Goal: Information Seeking & Learning: Learn about a topic

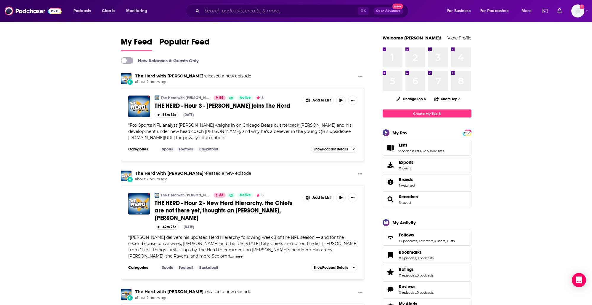
click at [285, 15] on input "Search podcasts, credits, & more..." at bounding box center [280, 10] width 156 height 9
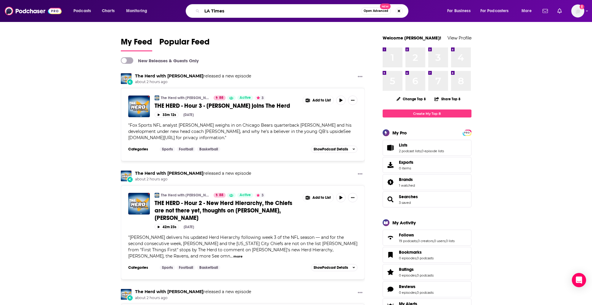
type input "LA Times"
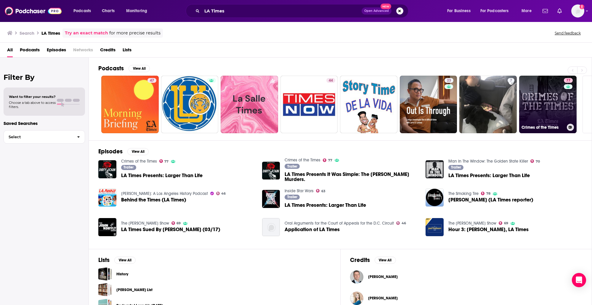
click at [535, 95] on link "77 Crimes of the Times" at bounding box center [548, 104] width 57 height 57
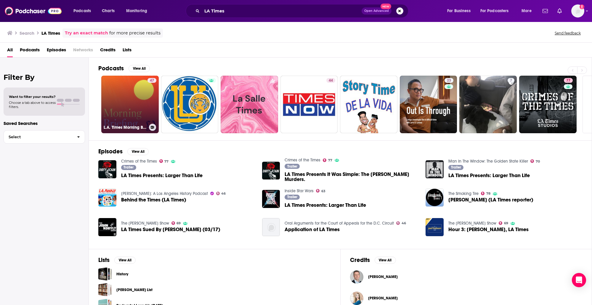
click at [118, 107] on link "47 L.A. Times Morning Briefing" at bounding box center [129, 104] width 57 height 57
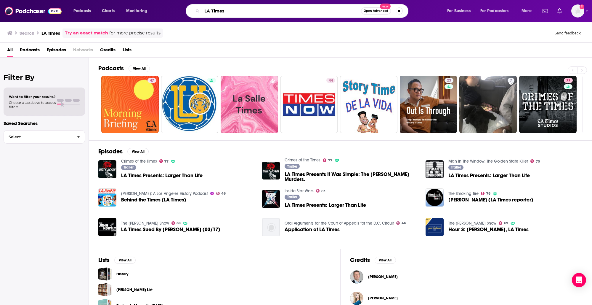
click at [245, 10] on input "LA Times" at bounding box center [281, 10] width 159 height 9
type input "D [PERSON_NAME]"
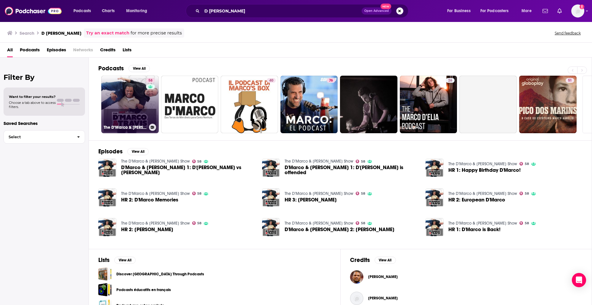
click at [122, 106] on link "58 The D’Marco & [PERSON_NAME] Show" at bounding box center [129, 104] width 57 height 57
